Goal: Task Accomplishment & Management: Complete application form

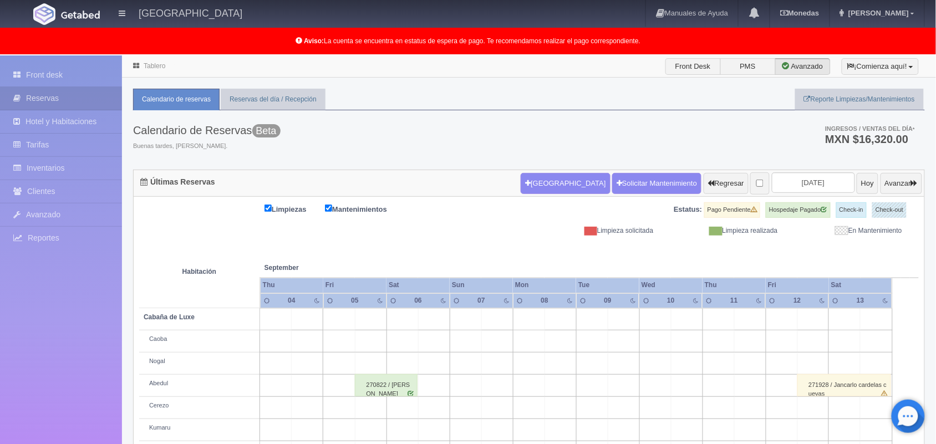
click at [151, 62] on link "Tablero" at bounding box center [155, 66] width 22 height 8
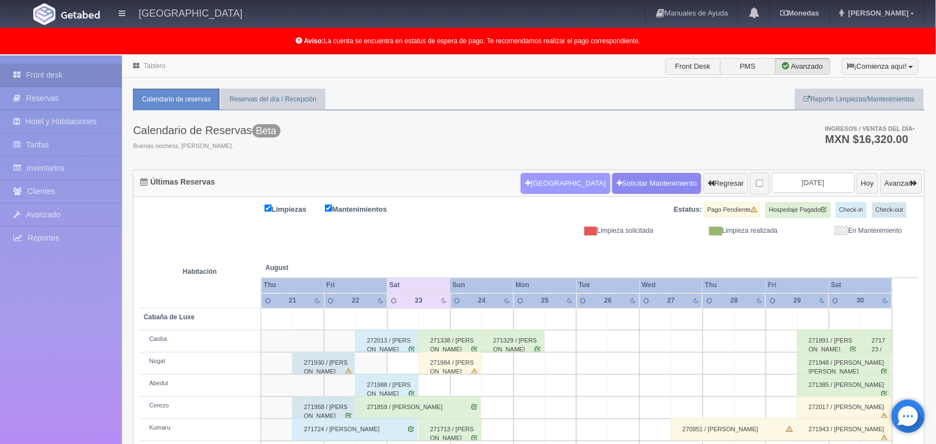
click at [549, 185] on button "[GEOGRAPHIC_DATA]" at bounding box center [565, 183] width 89 height 21
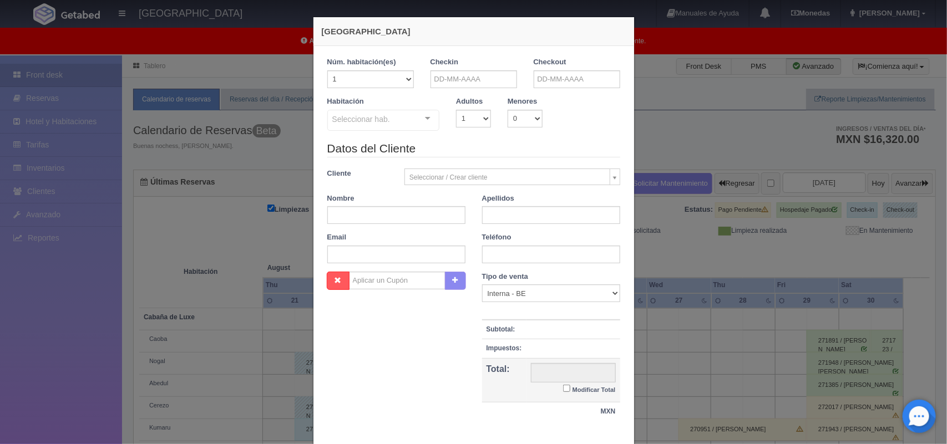
checkbox input "false"
click at [469, 77] on input "text" at bounding box center [473, 79] width 87 height 18
click at [531, 96] on span "Next" at bounding box center [529, 97] width 9 height 9
click at [529, 135] on link "6" at bounding box center [528, 132] width 14 height 16
type input "06-09-2025"
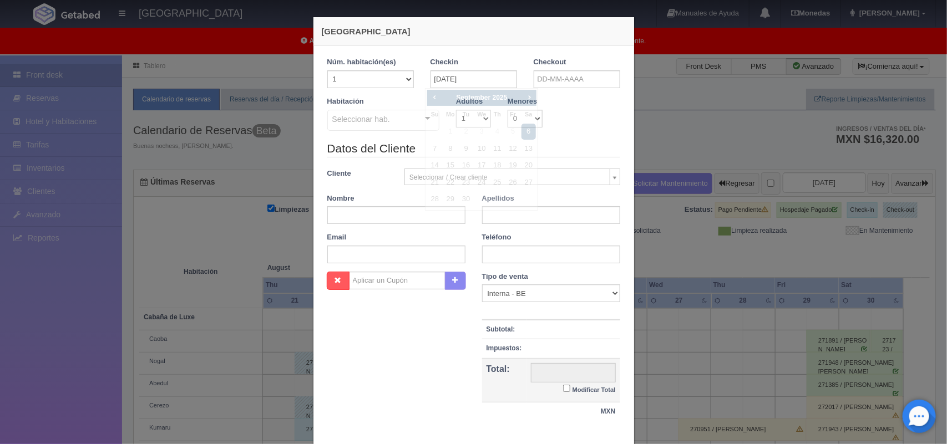
checkbox input "false"
click at [555, 79] on input "text" at bounding box center [577, 79] width 87 height 18
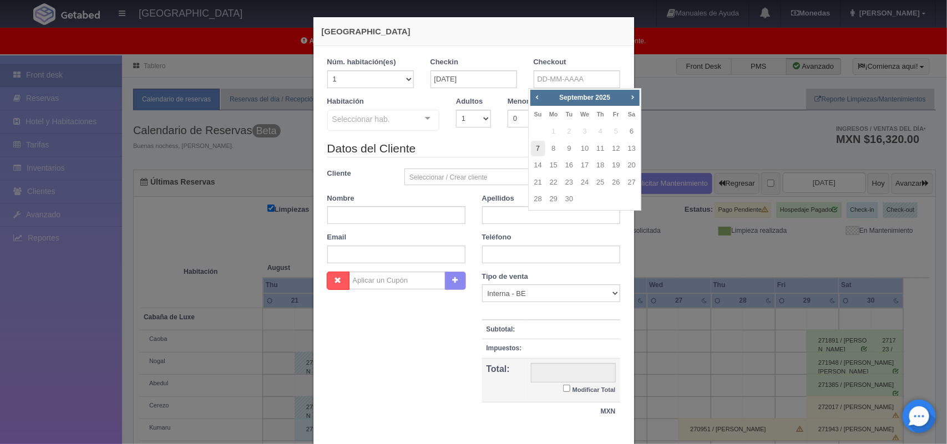
click at [533, 149] on link "7" at bounding box center [538, 149] width 14 height 16
type input "07-09-2025"
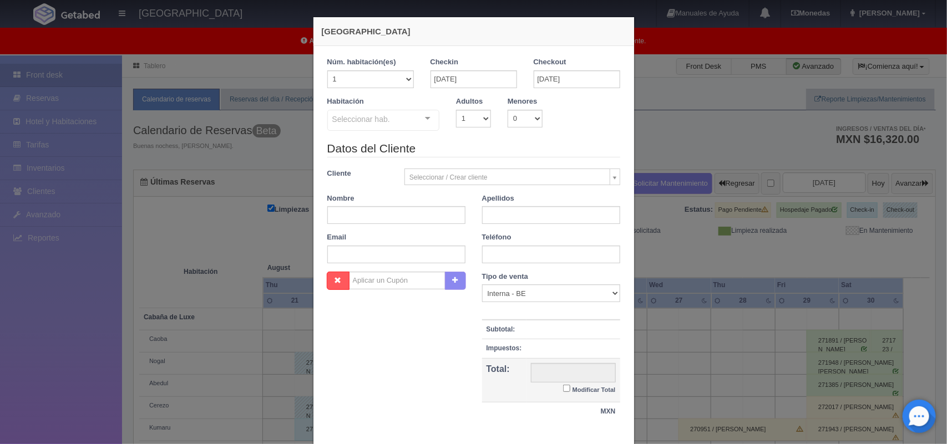
checkbox input "false"
click at [477, 119] on select "1 2 3 4 5 6 7 8 9 10" at bounding box center [473, 119] width 35 height 18
select select "2"
click at [456, 110] on select "1 2 3 4 5 6 7 8 9 10" at bounding box center [473, 119] width 35 height 18
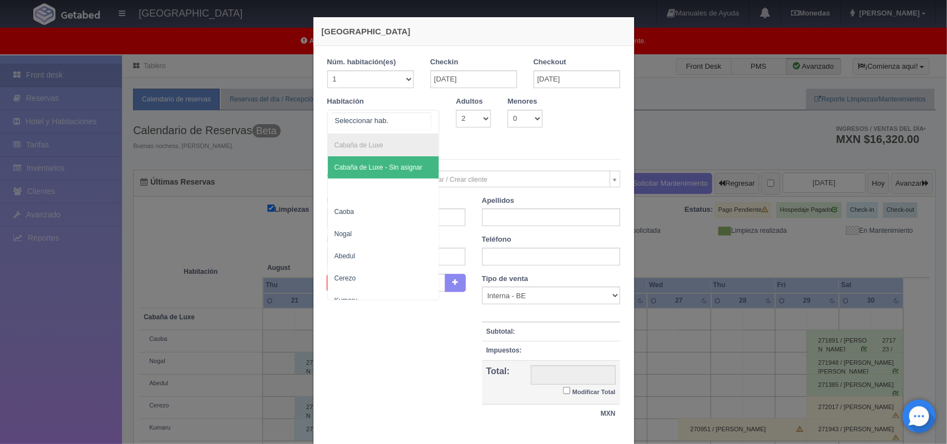
click at [422, 124] on div at bounding box center [428, 118] width 22 height 17
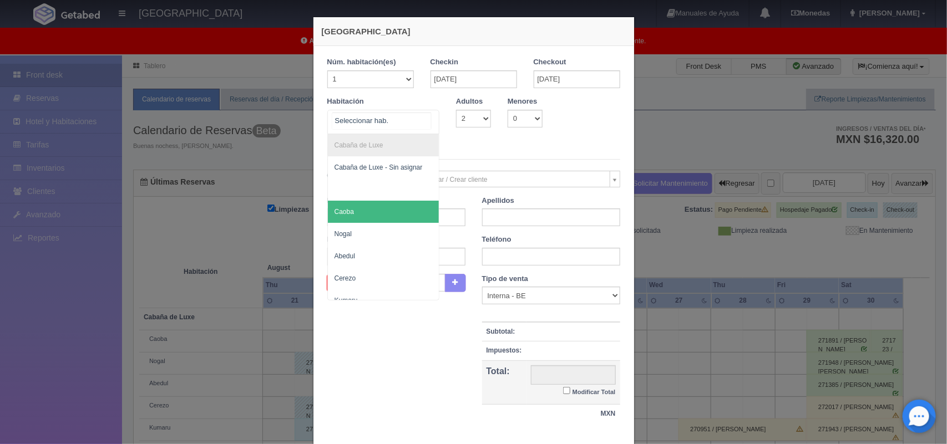
click at [374, 220] on span "Caoba" at bounding box center [383, 212] width 111 height 22
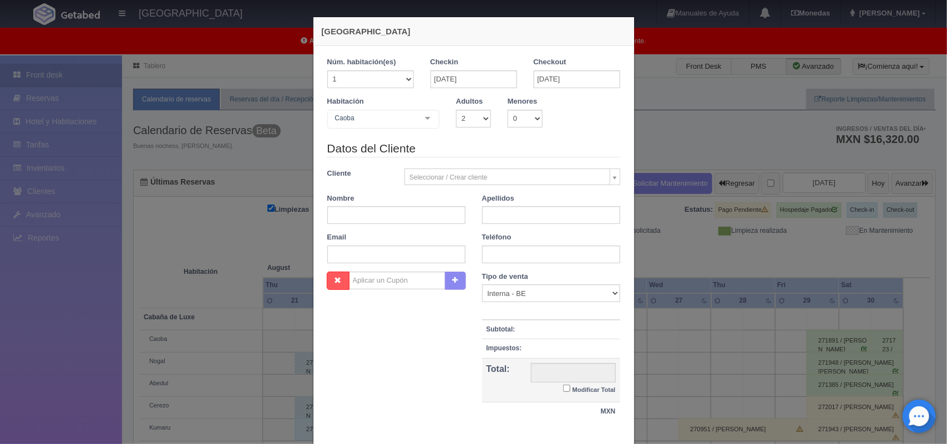
checkbox input "false"
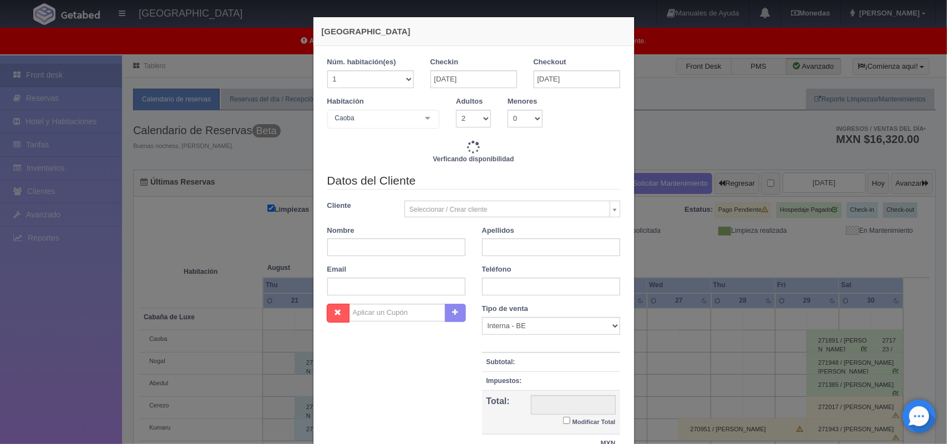
type input "2220.00"
checkbox input "false"
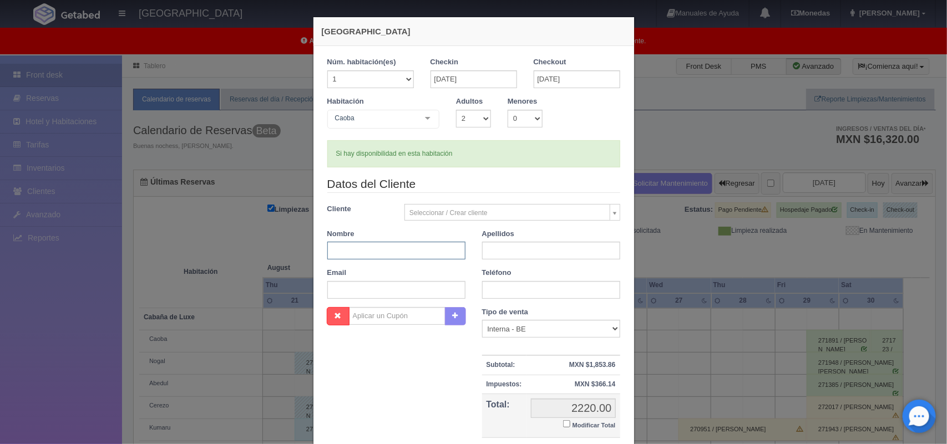
click at [380, 253] on input "text" at bounding box center [396, 251] width 138 height 18
type input "Marlen"
click at [525, 253] on input "text" at bounding box center [551, 251] width 138 height 18
type input "Reyes Fernández"
click at [525, 293] on input "text" at bounding box center [551, 290] width 138 height 18
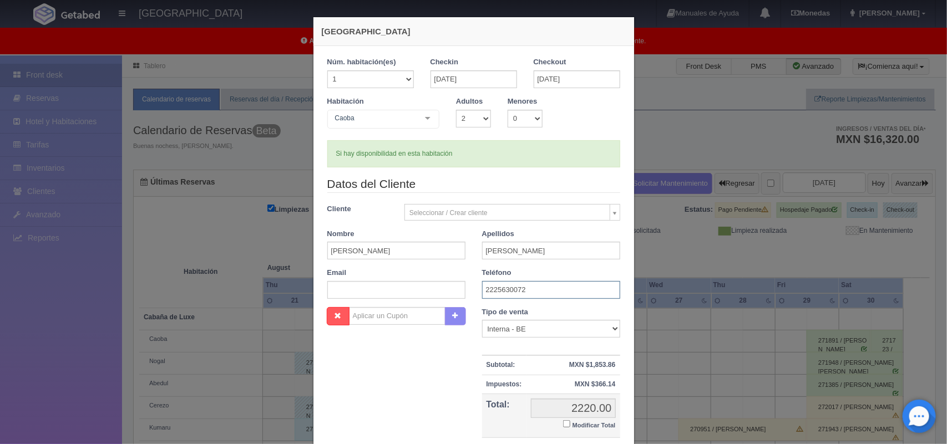
type input "2225630072"
click at [347, 296] on input "text" at bounding box center [396, 290] width 138 height 18
paste input "marlene.reyes.f@gmail.com"
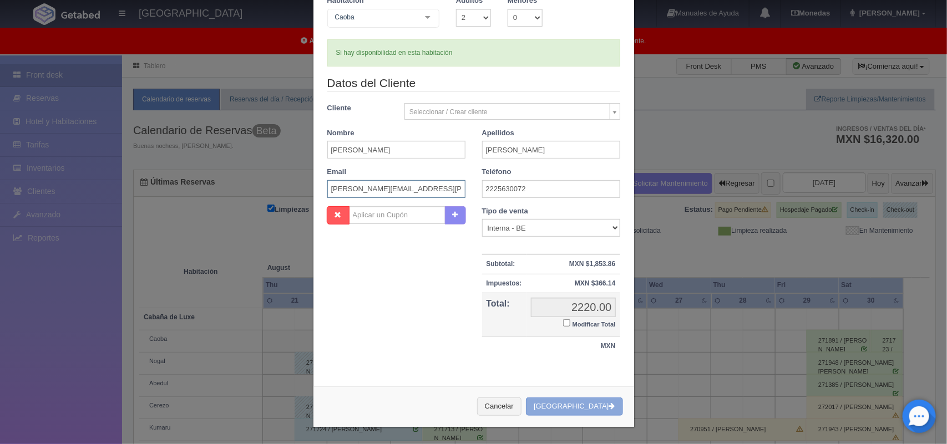
type input "marlene.reyes.f@gmail.com"
click at [583, 407] on button "[GEOGRAPHIC_DATA]" at bounding box center [574, 407] width 97 height 18
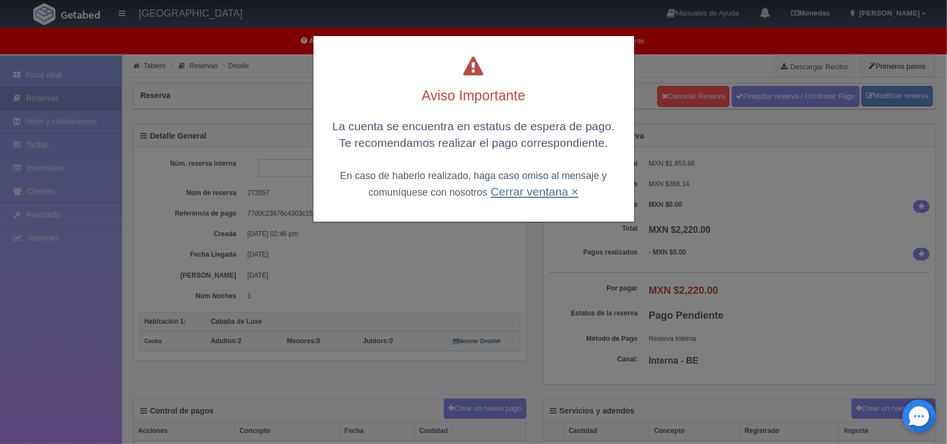
click at [519, 189] on link "Cerrar ventana ×" at bounding box center [534, 191] width 88 height 13
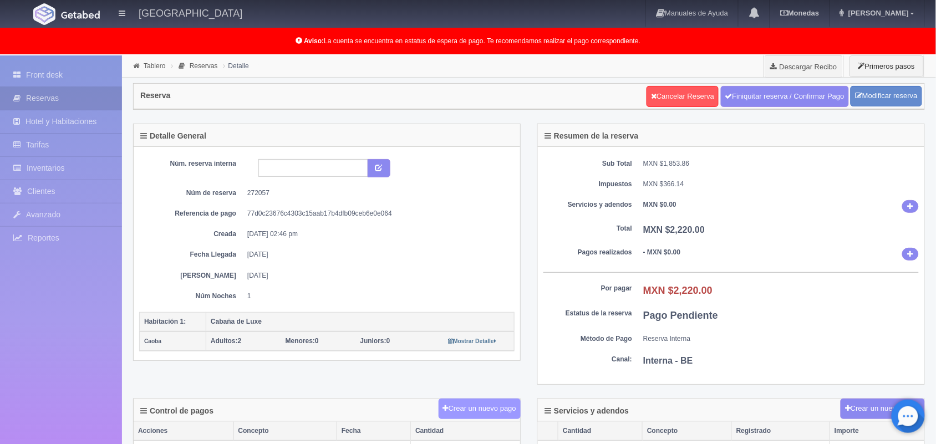
click at [491, 414] on button "Crear un nuevo pago" at bounding box center [480, 409] width 82 height 21
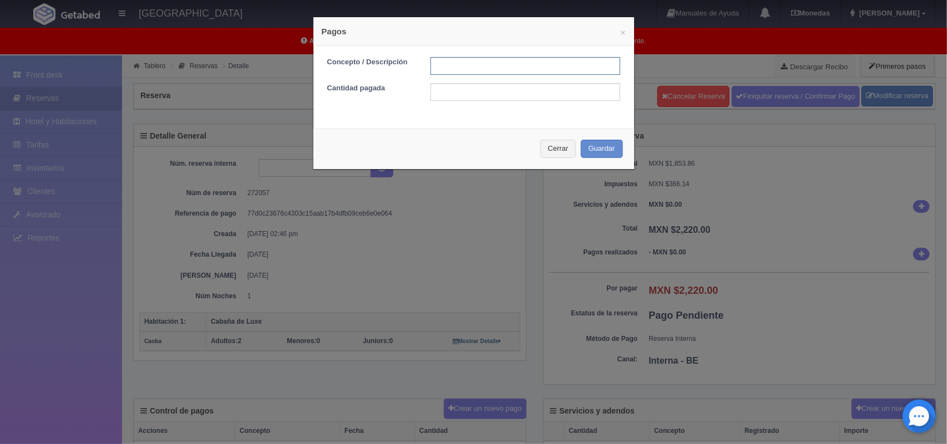
click at [492, 62] on input "text" at bounding box center [525, 66] width 190 height 18
type input "Pago transferencia [DATE]"
click at [483, 90] on input "text" at bounding box center [525, 92] width 190 height 18
type input "2220.00"
click at [600, 150] on button "Guardar" at bounding box center [602, 149] width 42 height 18
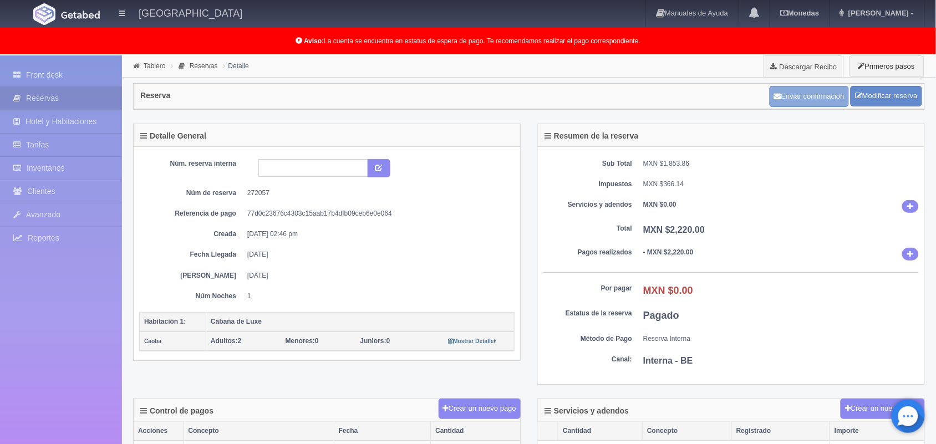
click at [795, 96] on button "Enviar confirmación" at bounding box center [809, 96] width 79 height 21
